Goal: Navigation & Orientation: Find specific page/section

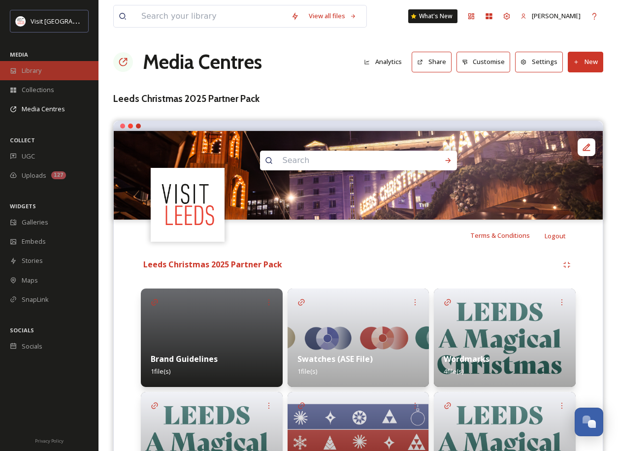
click at [62, 71] on div "Library" at bounding box center [49, 70] width 98 height 19
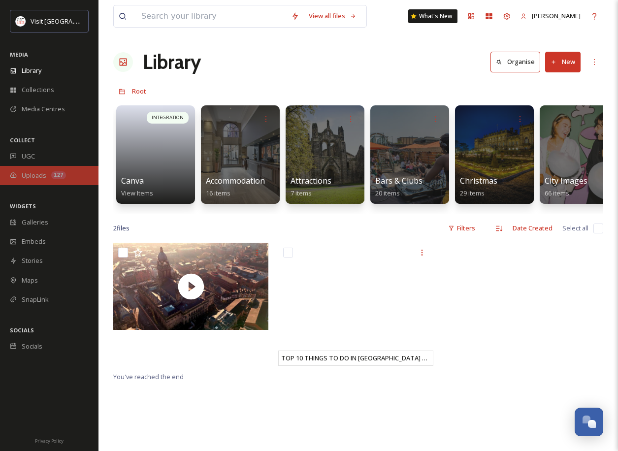
click at [46, 170] on div "Uploads 127" at bounding box center [49, 175] width 98 height 19
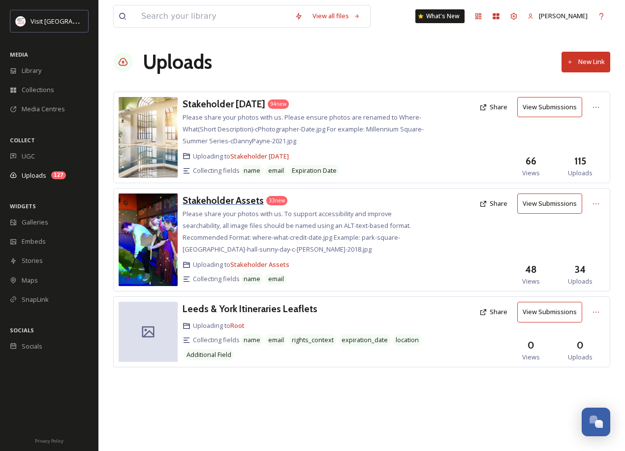
click at [206, 205] on h3 "Stakeholder Assets" at bounding box center [223, 200] width 81 height 12
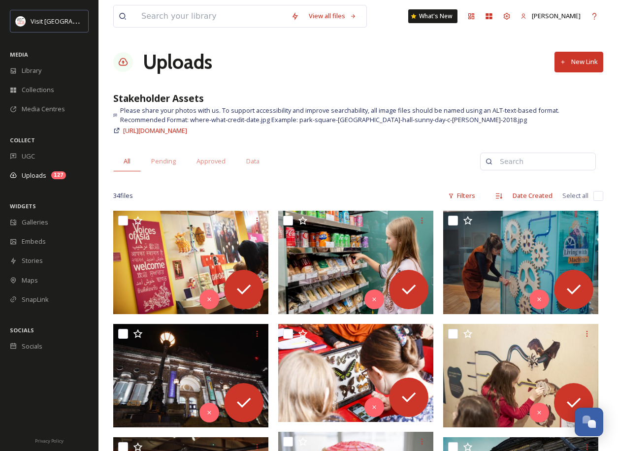
click at [39, 67] on span "Library" at bounding box center [32, 70] width 20 height 9
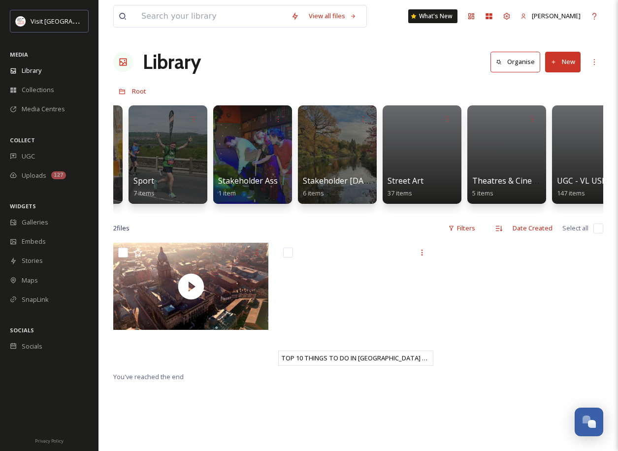
scroll to position [0, 1118]
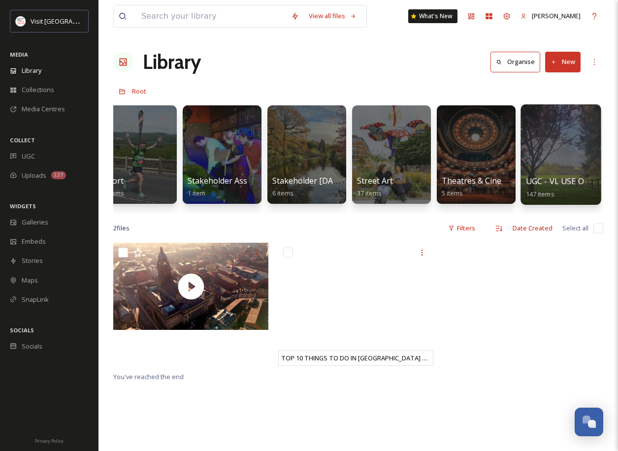
click at [579, 168] on div at bounding box center [560, 154] width 80 height 100
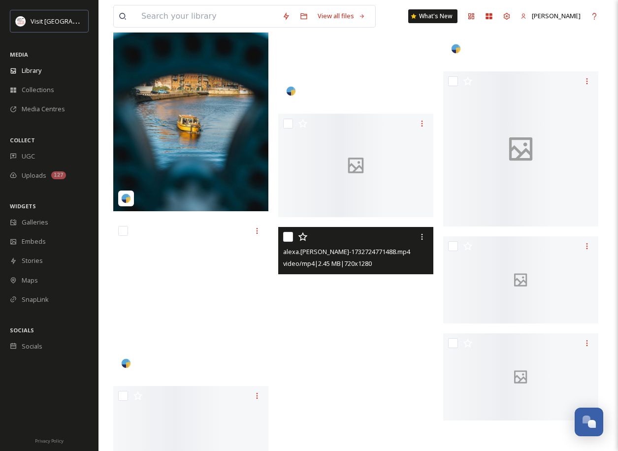
scroll to position [9454, 0]
